Goal: Task Accomplishment & Management: Manage account settings

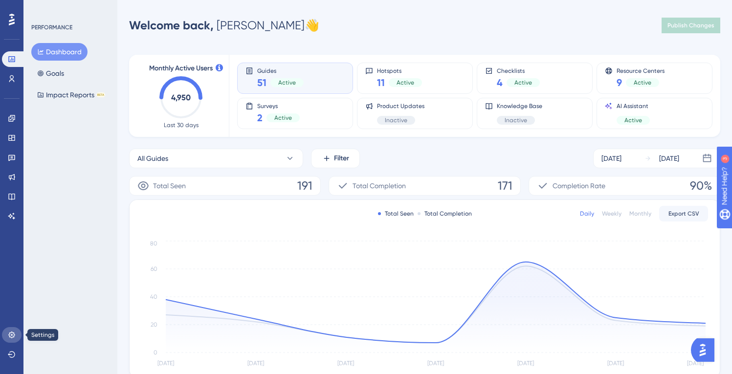
click at [12, 330] on link at bounding box center [12, 335] width 20 height 16
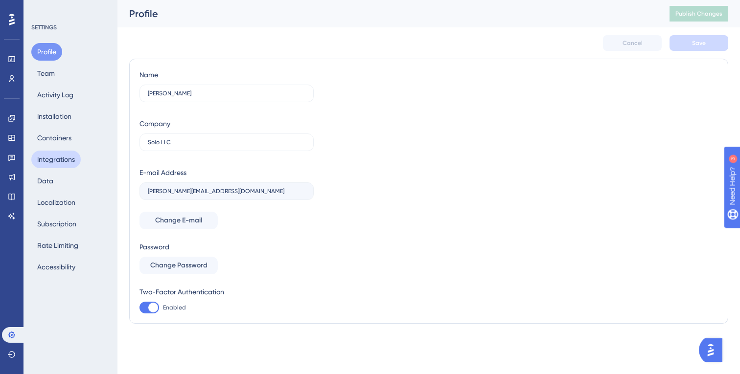
click at [55, 162] on button "Integrations" at bounding box center [55, 160] width 49 height 18
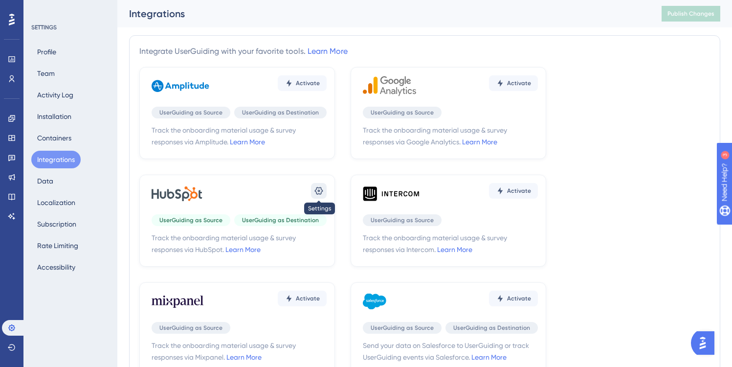
click at [317, 192] on icon at bounding box center [319, 191] width 8 height 8
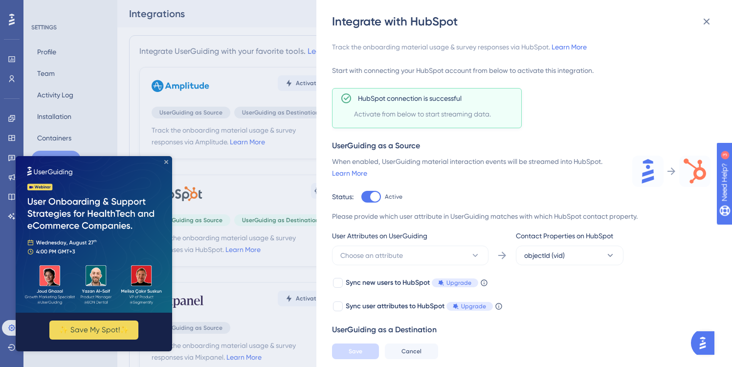
click at [166, 162] on icon "Close Preview" at bounding box center [166, 162] width 4 height 4
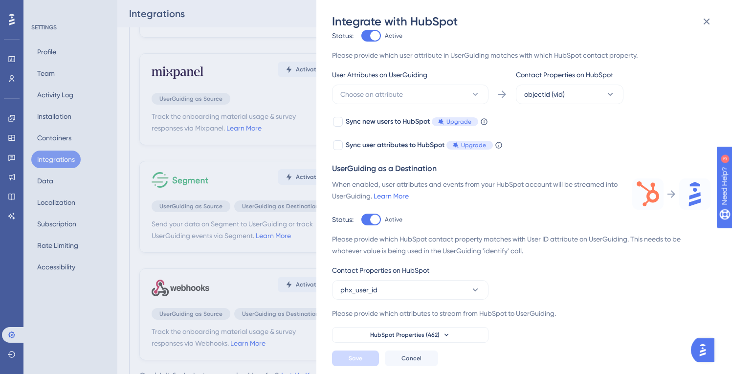
scroll to position [251, 0]
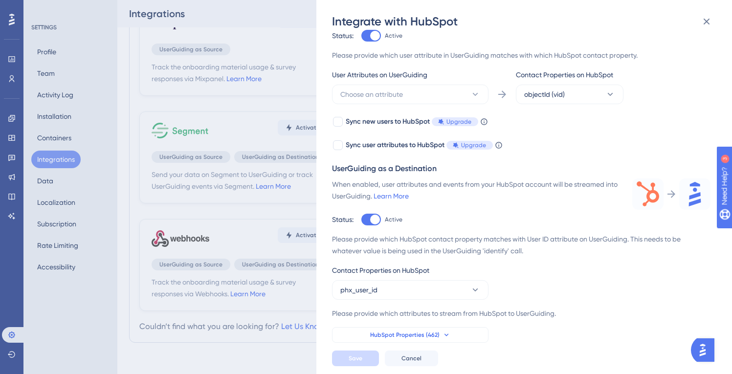
click at [464, 335] on button "HubSpot Properties (462)" at bounding box center [410, 335] width 157 height 16
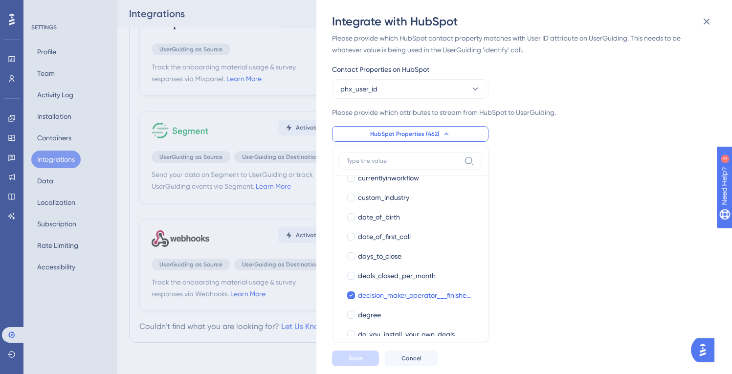
scroll to position [364, 0]
click at [697, 18] on button at bounding box center [707, 22] width 20 height 20
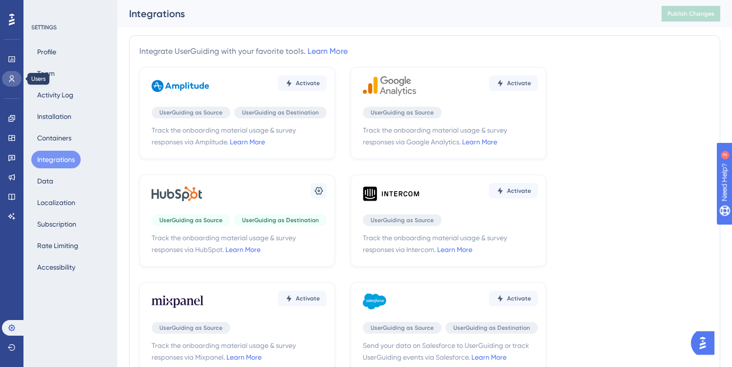
click at [9, 71] on link at bounding box center [12, 79] width 20 height 16
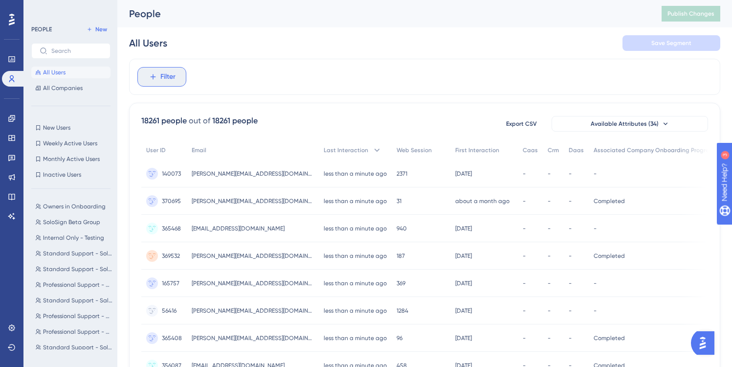
click at [165, 75] on span "Filter" at bounding box center [167, 77] width 15 height 12
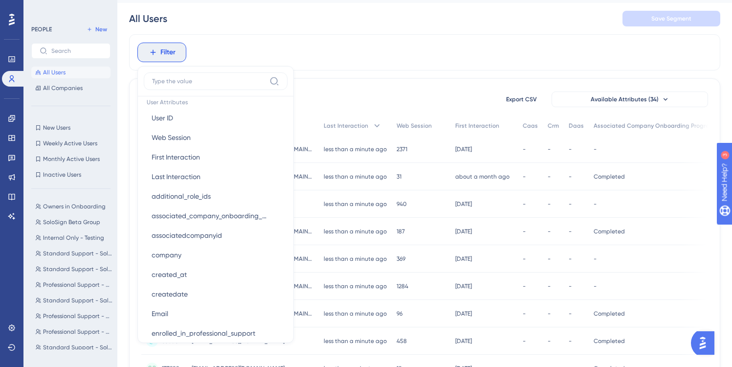
scroll to position [26, 0]
